Goal: Find specific page/section: Find specific page/section

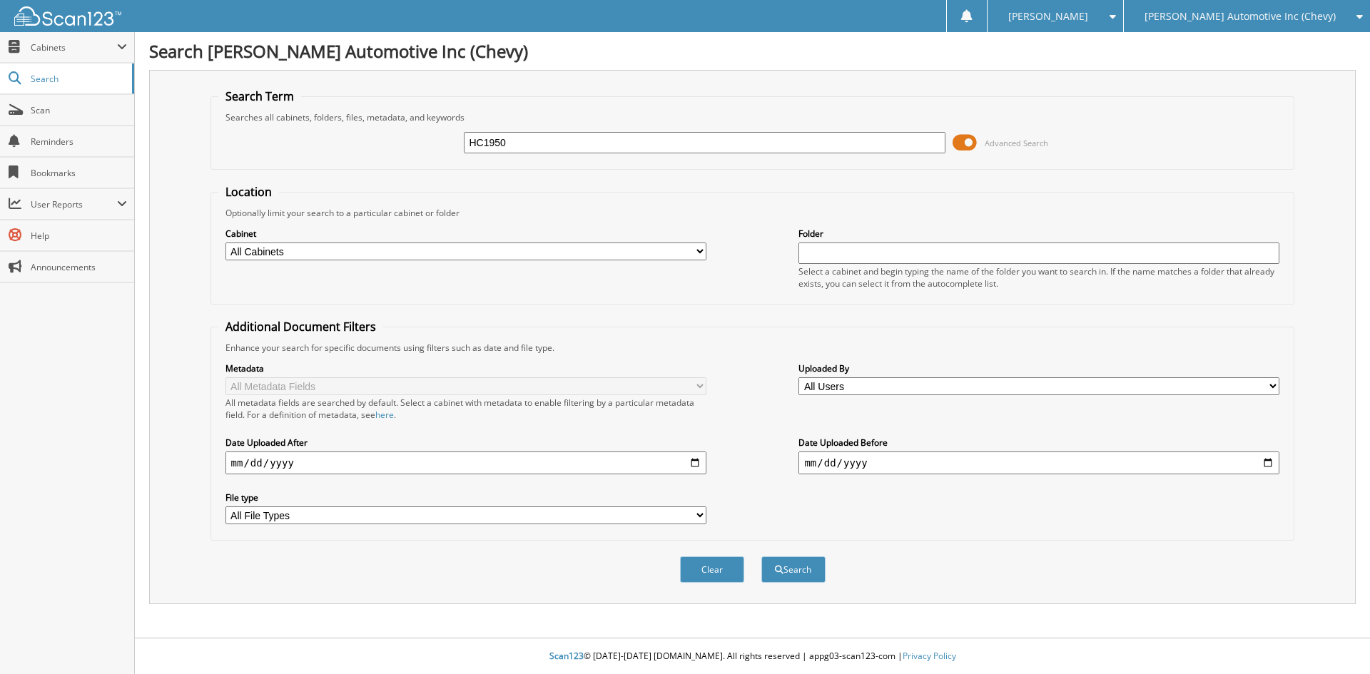
type input "HC1950"
click at [761, 557] on button "Search" at bounding box center [793, 570] width 64 height 26
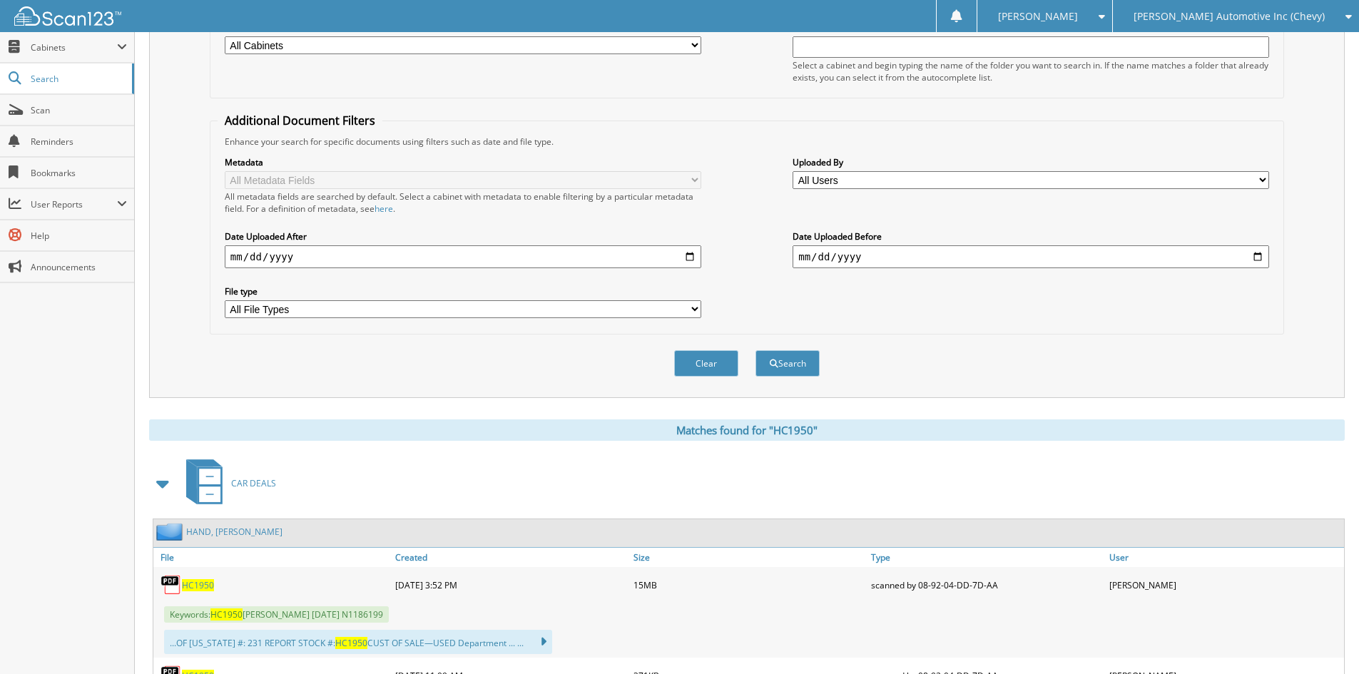
scroll to position [214, 0]
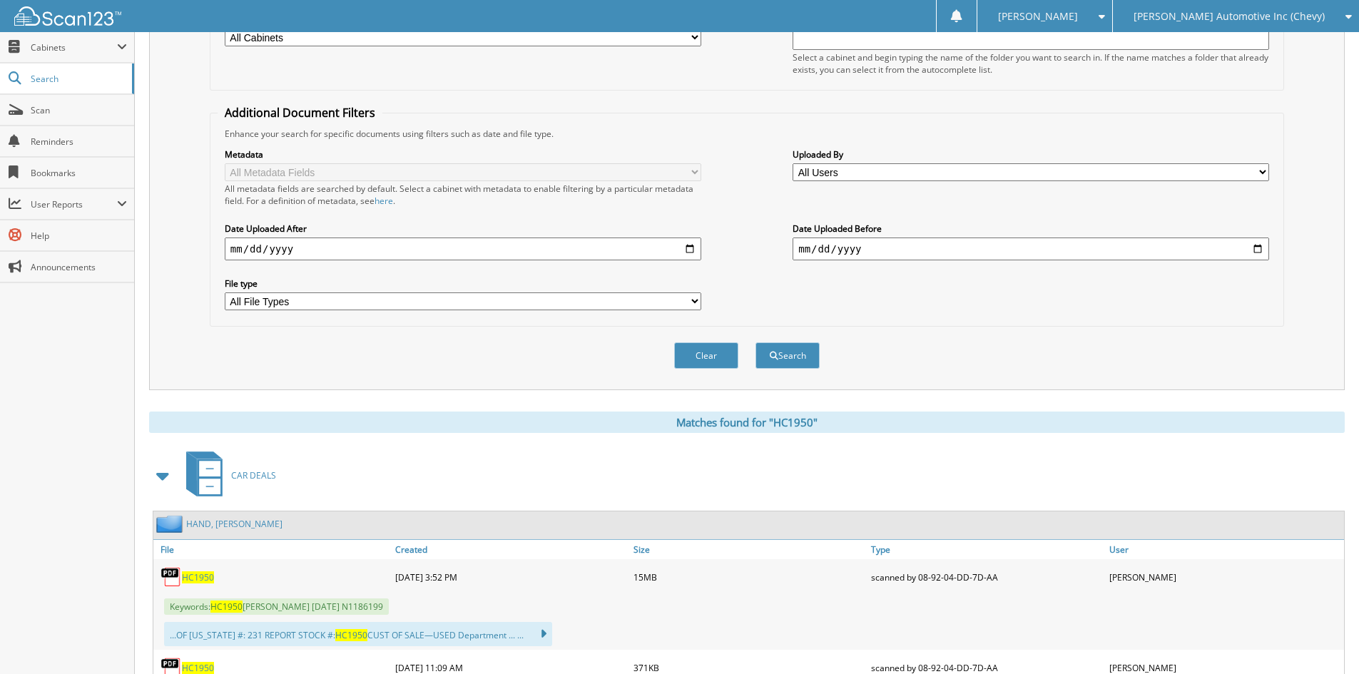
click at [198, 575] on span "HC1950" at bounding box center [198, 578] width 32 height 12
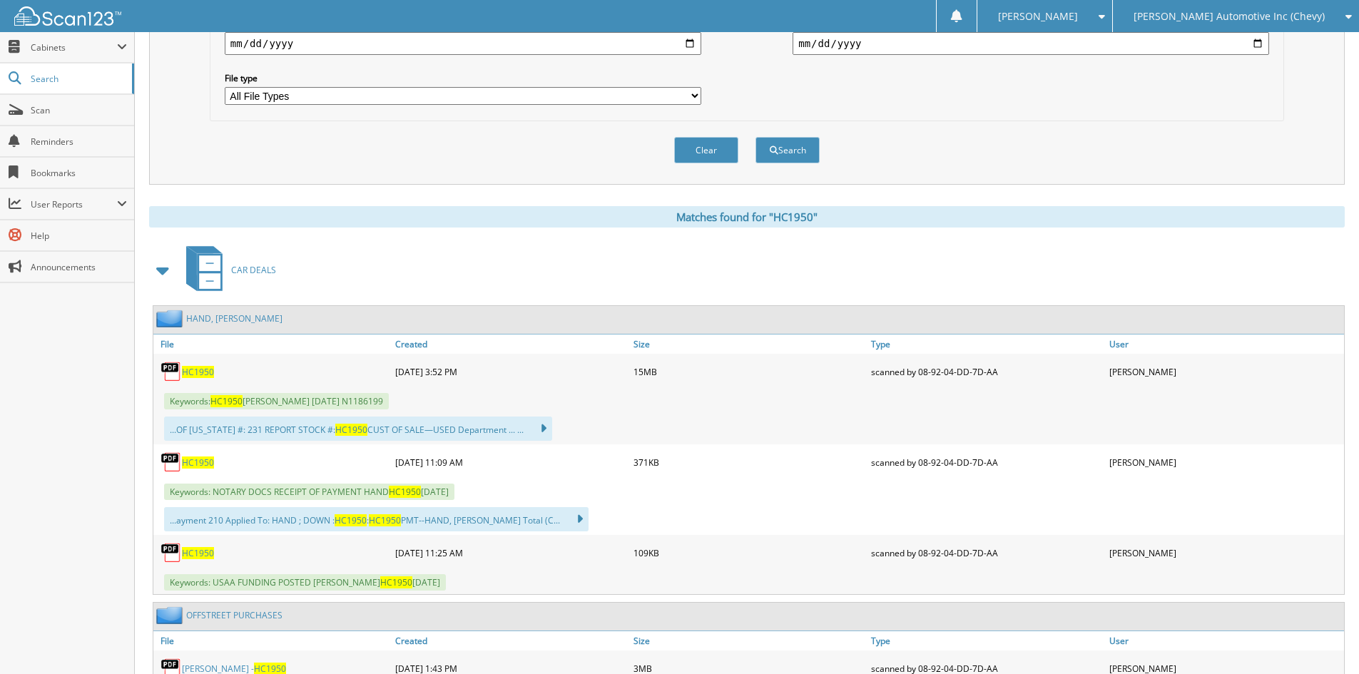
scroll to position [428, 0]
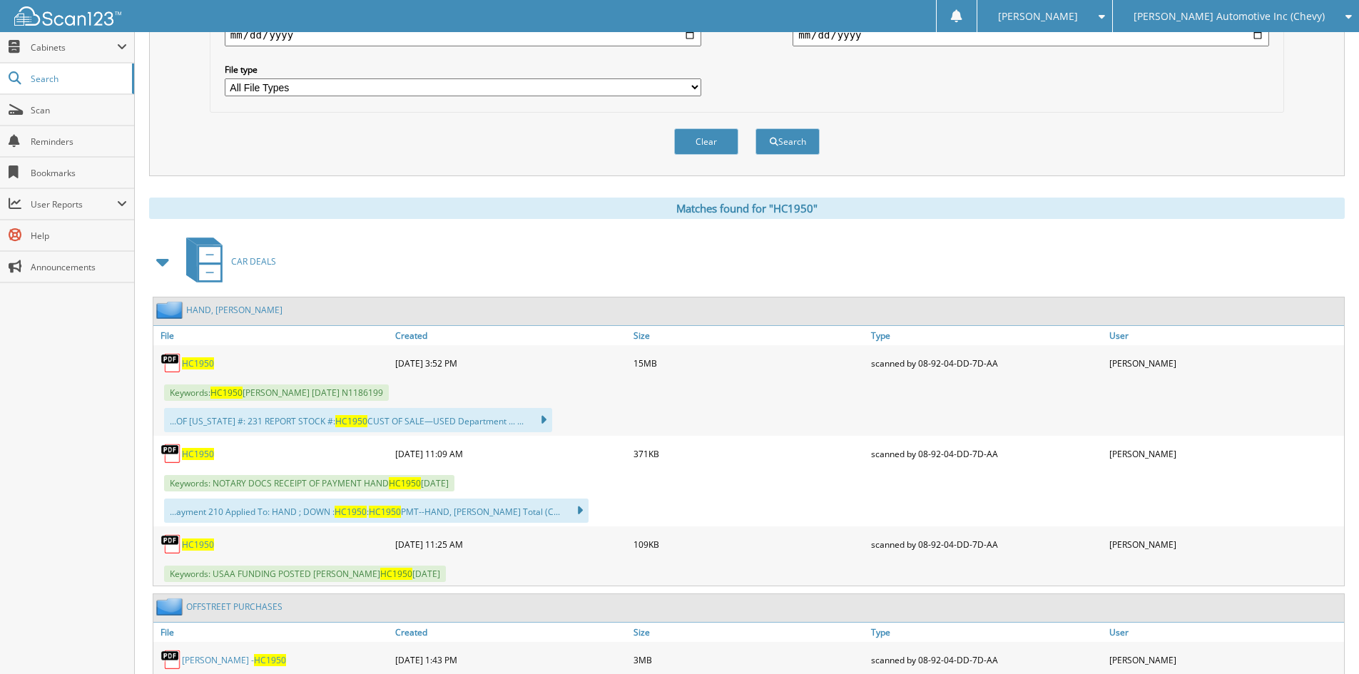
click at [197, 458] on span "HC1950" at bounding box center [198, 454] width 32 height 12
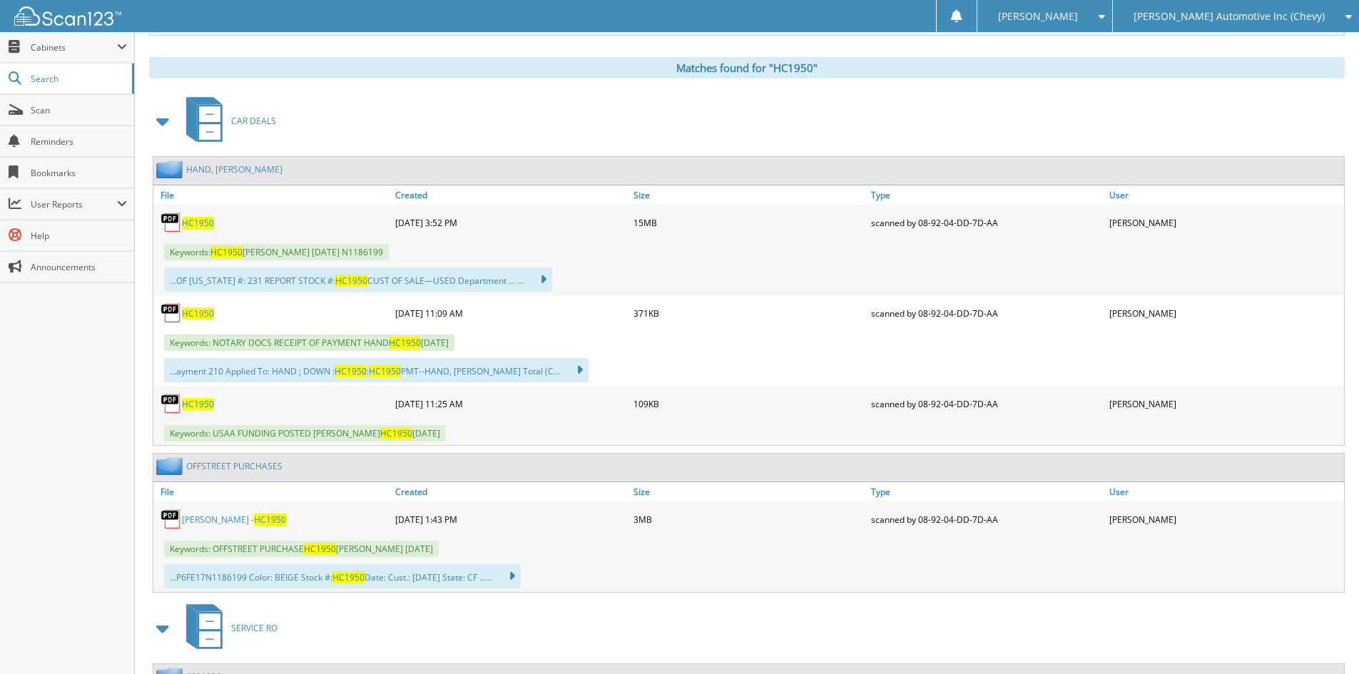
scroll to position [571, 0]
